Goal: Transaction & Acquisition: Purchase product/service

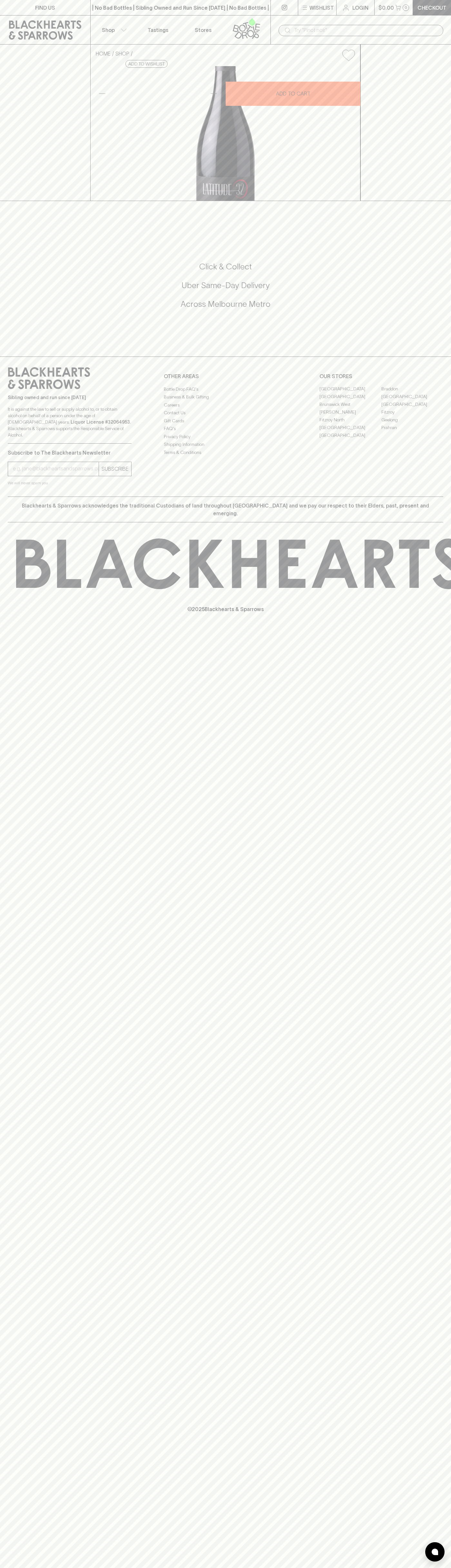
click at [25, 21] on icon at bounding box center [45, 30] width 73 height 19
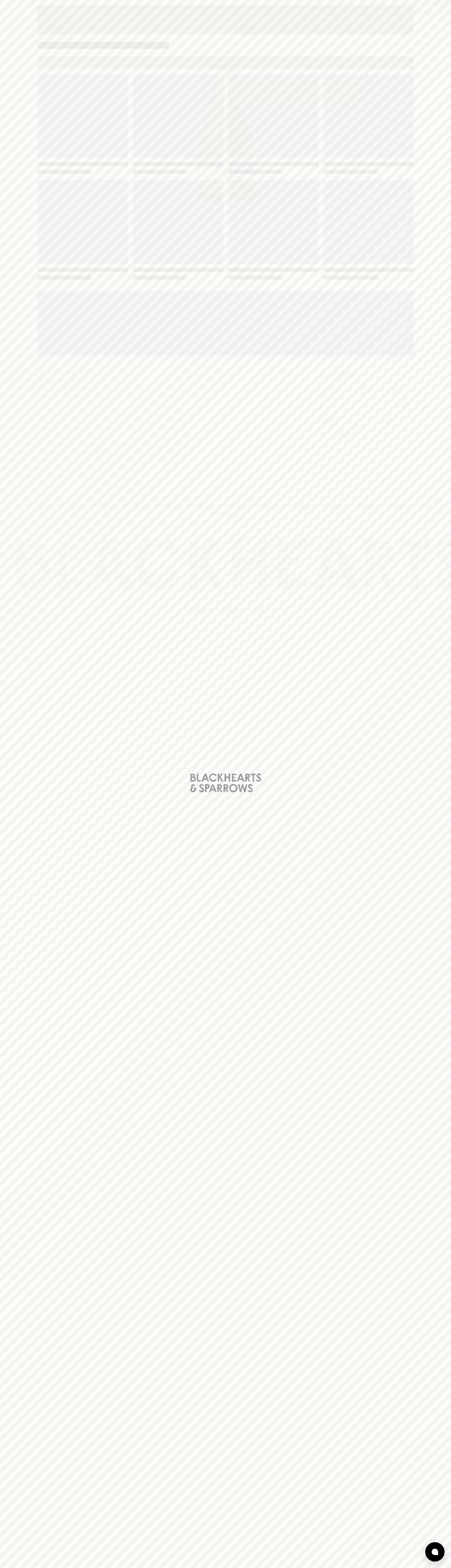
click at [440, 276] on div "Loading" at bounding box center [225, 784] width 451 height 1568
click at [66, 1568] on html "FIND US | No Bad Bottles | Sibling Owned and Run Since [DATE] | No Bad Bottles …" at bounding box center [225, 784] width 451 height 1568
click at [2, 634] on div "Loading" at bounding box center [225, 784] width 451 height 1568
